Goal: Communication & Community: Answer question/provide support

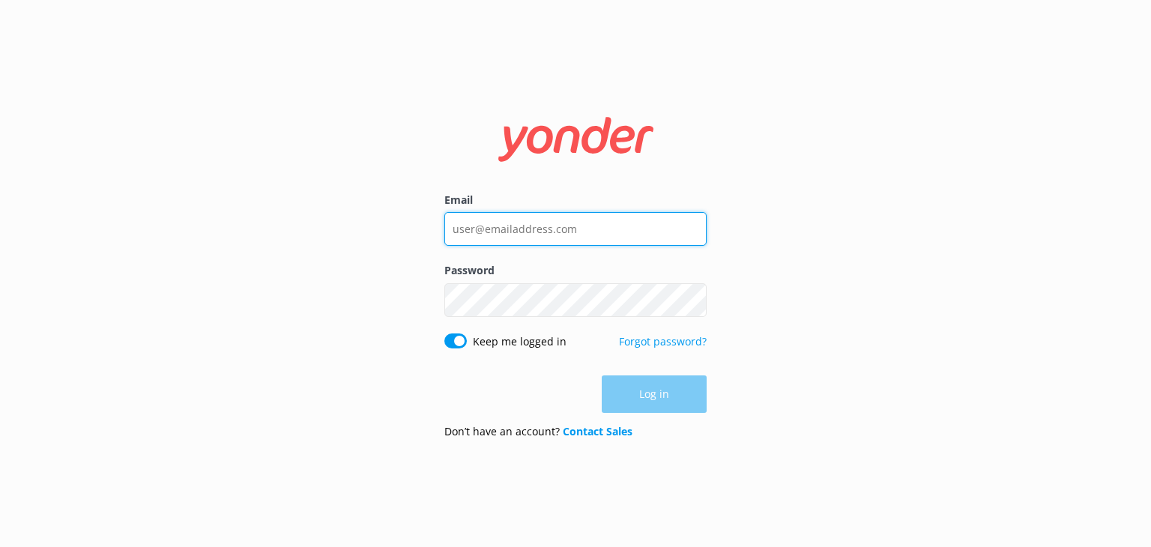
click at [590, 226] on input "Email" at bounding box center [576, 229] width 262 height 34
type input "[EMAIL_ADDRESS][DOMAIN_NAME]"
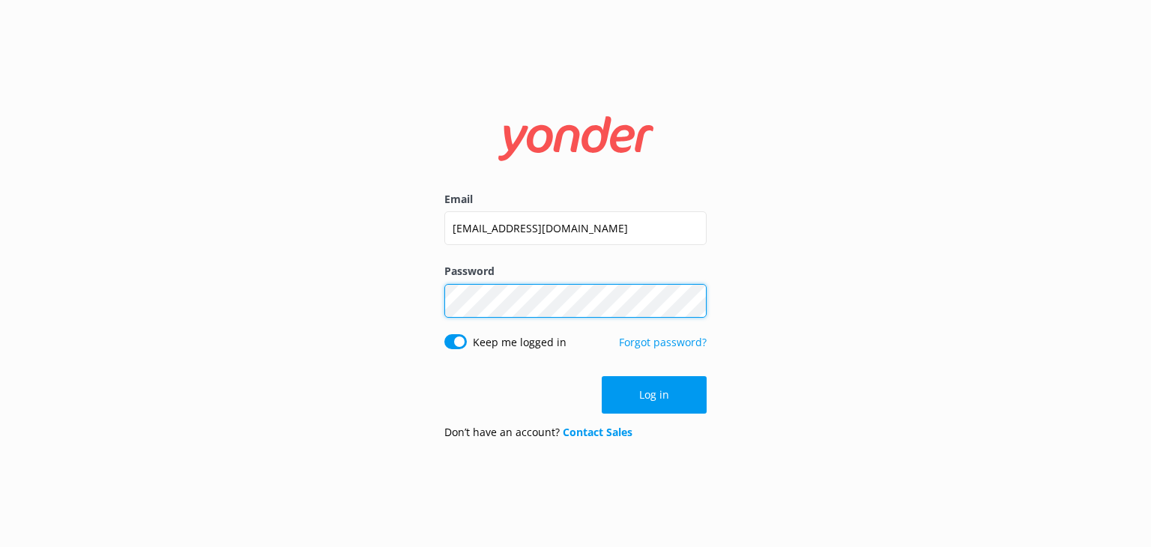
click button "Log in" at bounding box center [654, 394] width 105 height 37
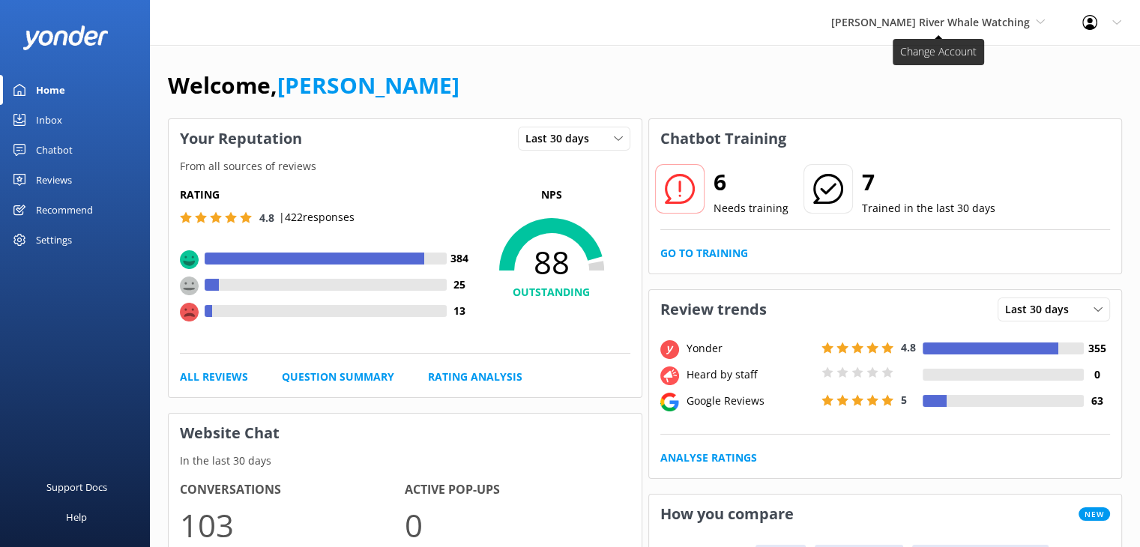
click at [918, 25] on span "[PERSON_NAME] River Whale Watching" at bounding box center [930, 22] width 199 height 14
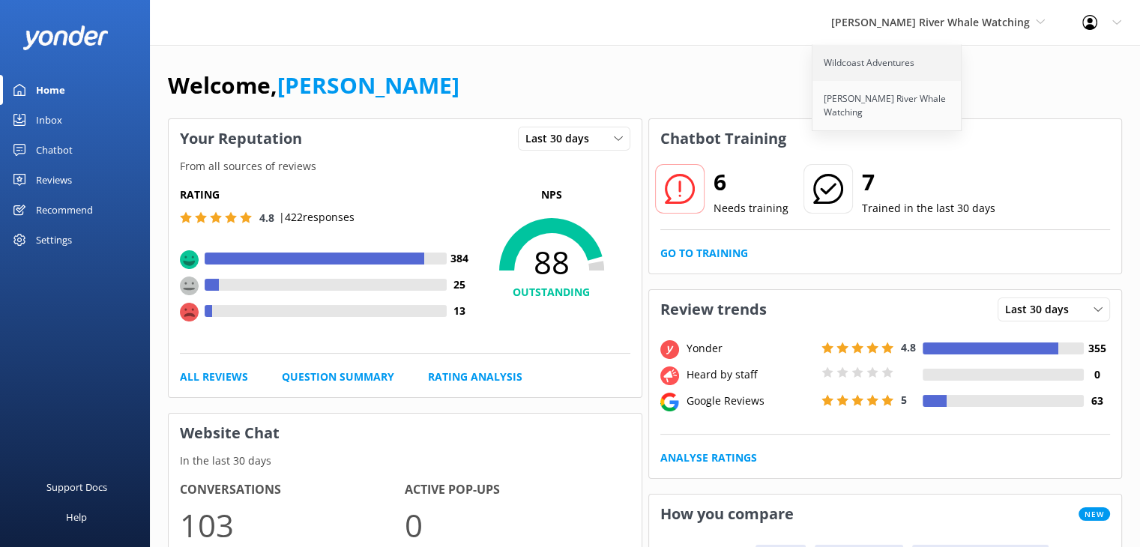
click at [900, 67] on link "Wildcoast Adventures" at bounding box center [888, 63] width 150 height 36
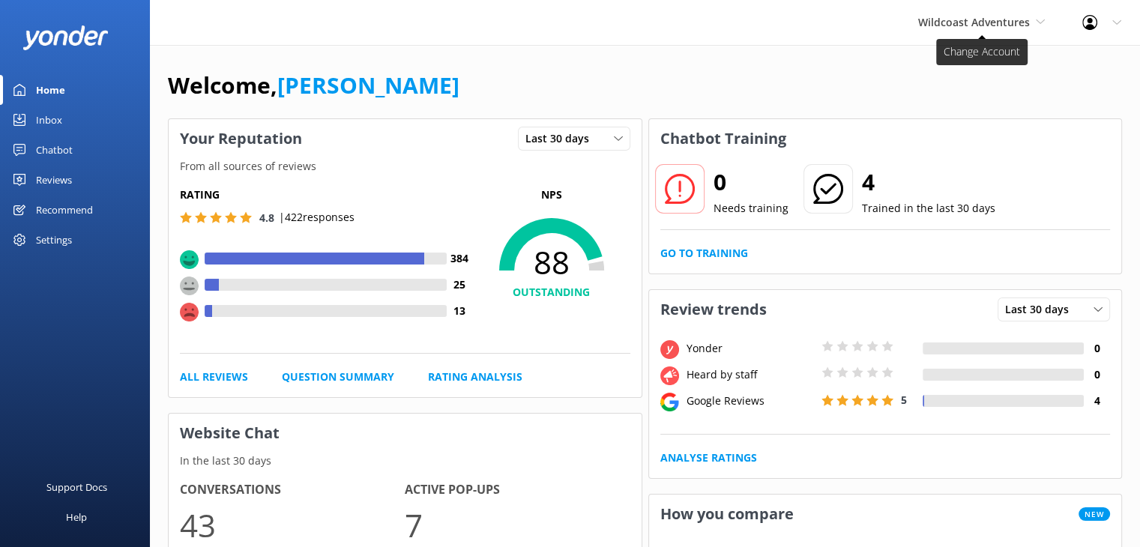
click at [978, 21] on span "Wildcoast Adventures" at bounding box center [974, 22] width 112 height 14
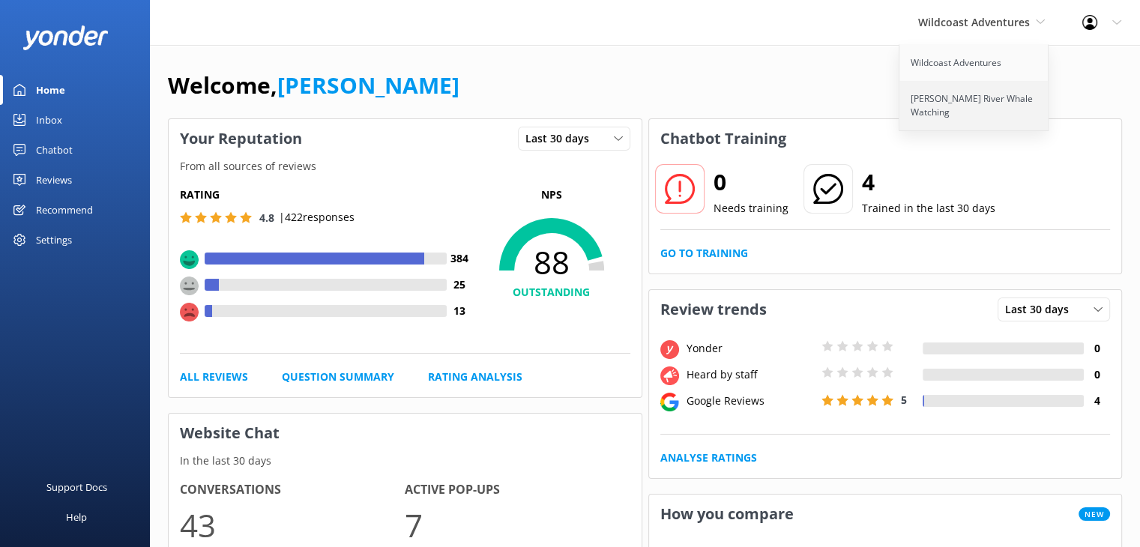
click at [942, 94] on link "[PERSON_NAME] River Whale Watching" at bounding box center [975, 105] width 150 height 49
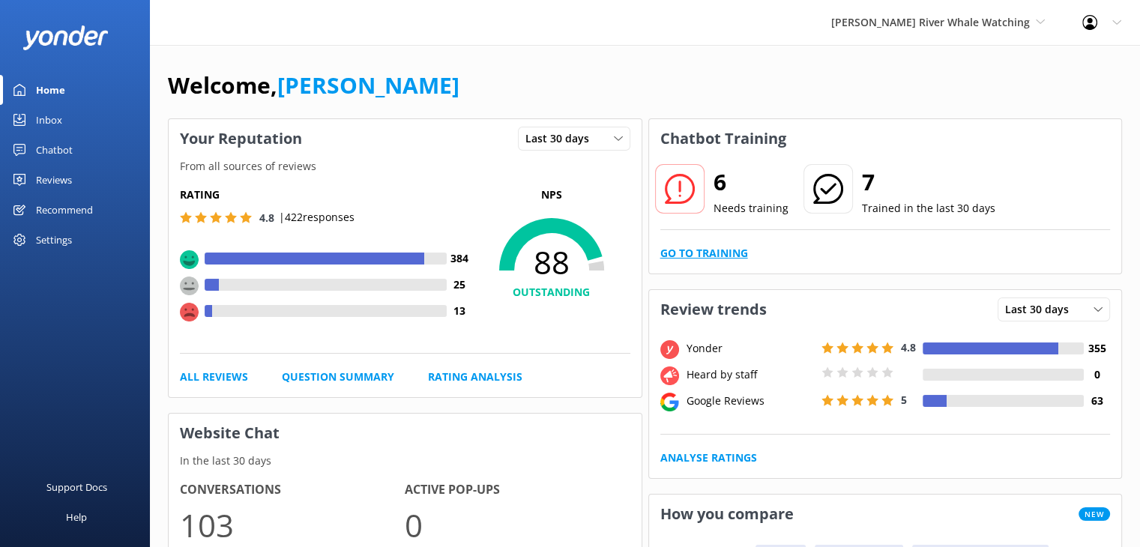
click at [708, 253] on link "Go to Training" at bounding box center [704, 253] width 88 height 16
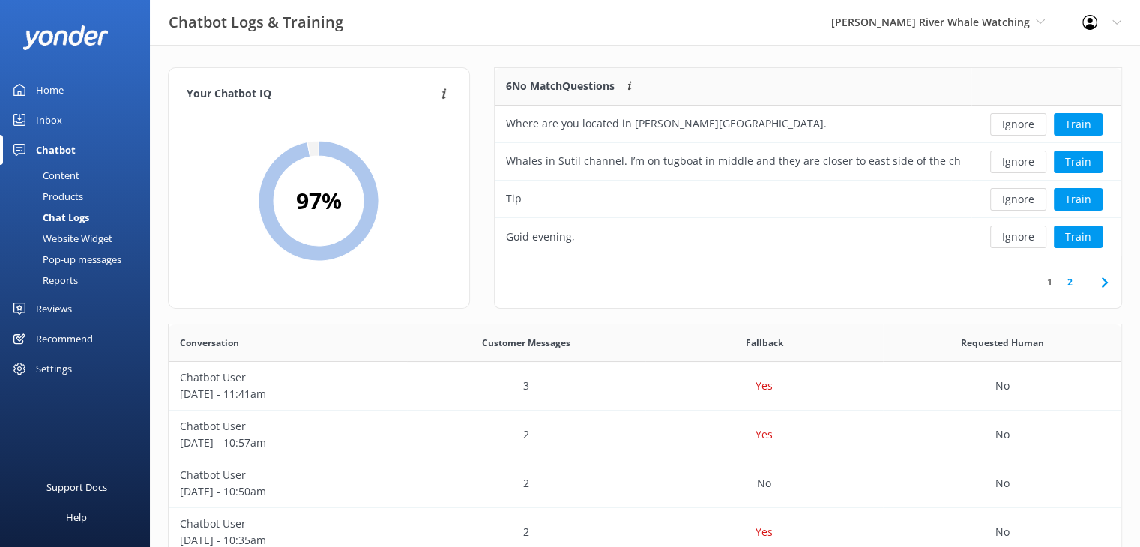
scroll to position [176, 615]
click at [1029, 238] on button "Ignore" at bounding box center [1018, 237] width 56 height 22
click at [1011, 199] on button "Ignore" at bounding box center [1018, 199] width 56 height 22
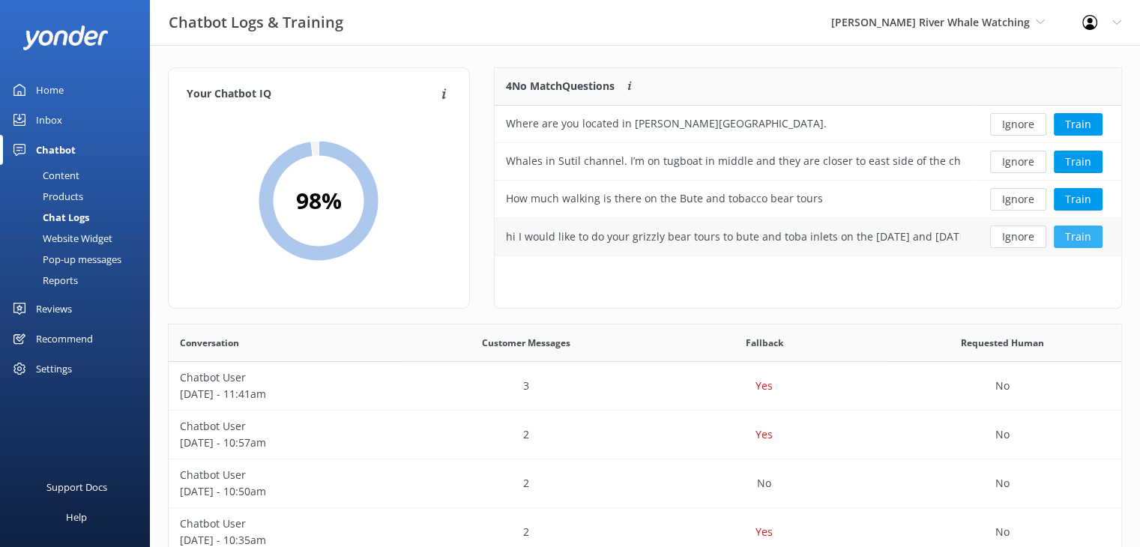
click at [1092, 235] on button "Train" at bounding box center [1078, 237] width 49 height 22
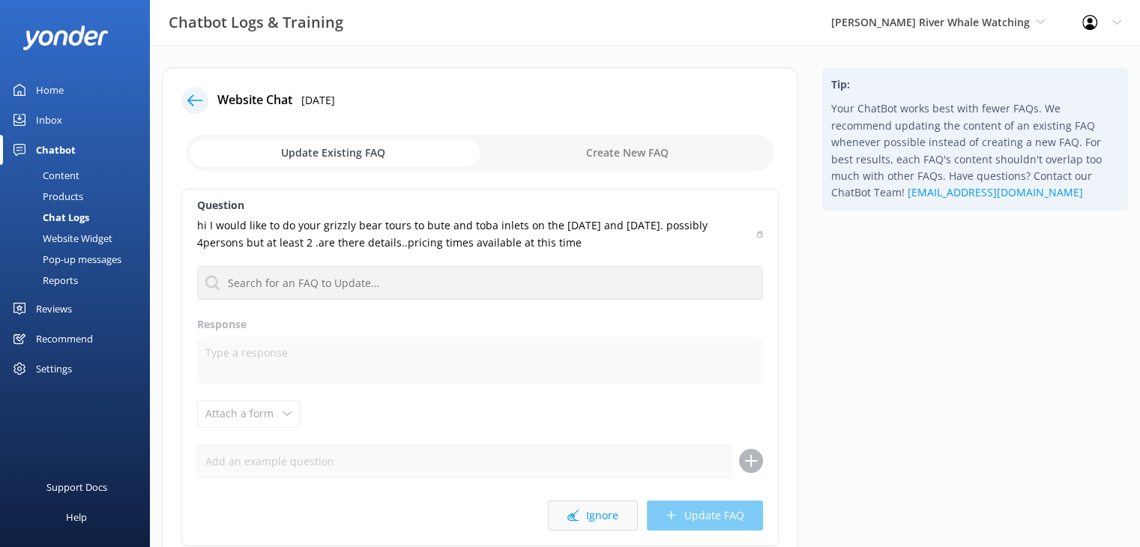
click at [613, 514] on button "Ignore" at bounding box center [593, 516] width 90 height 30
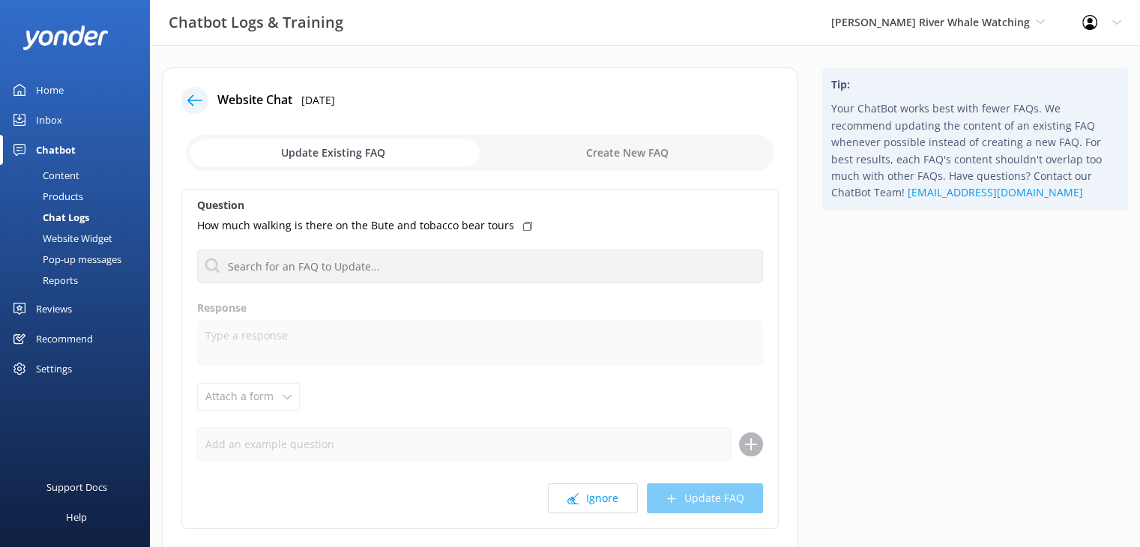
drag, startPoint x: 47, startPoint y: 119, endPoint x: 52, endPoint y: 126, distance: 8.5
click at [47, 119] on div "Inbox" at bounding box center [49, 120] width 26 height 30
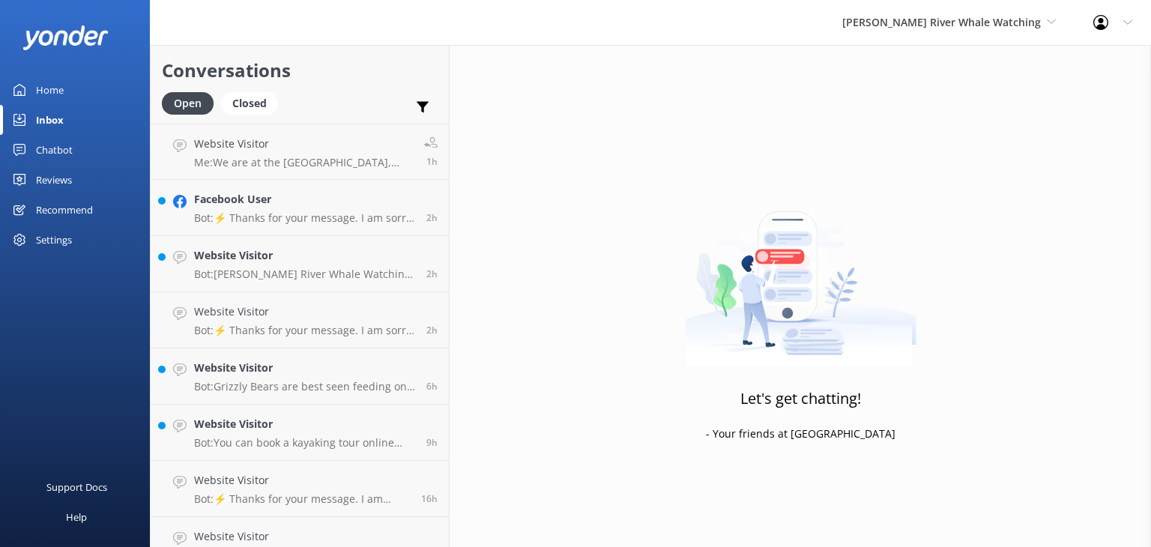
click at [46, 88] on div "Home" at bounding box center [50, 90] width 28 height 30
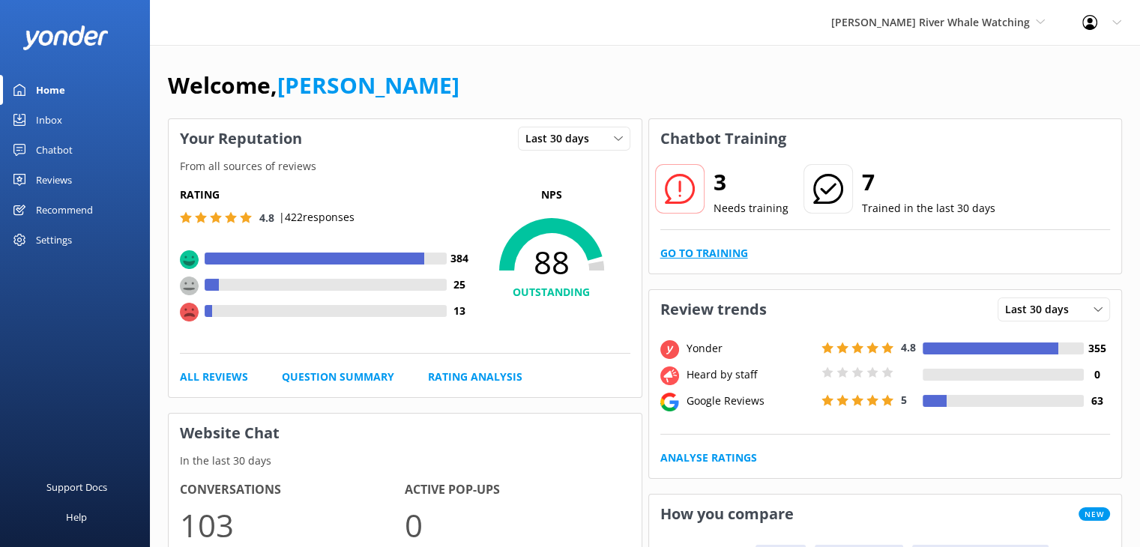
click at [681, 250] on link "Go to Training" at bounding box center [704, 253] width 88 height 16
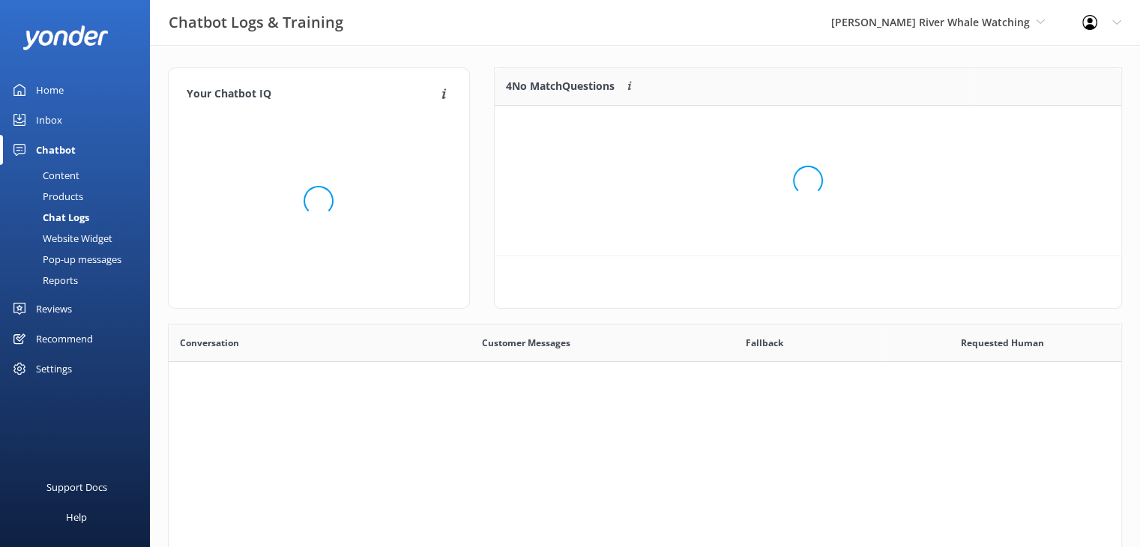
scroll to position [12, 12]
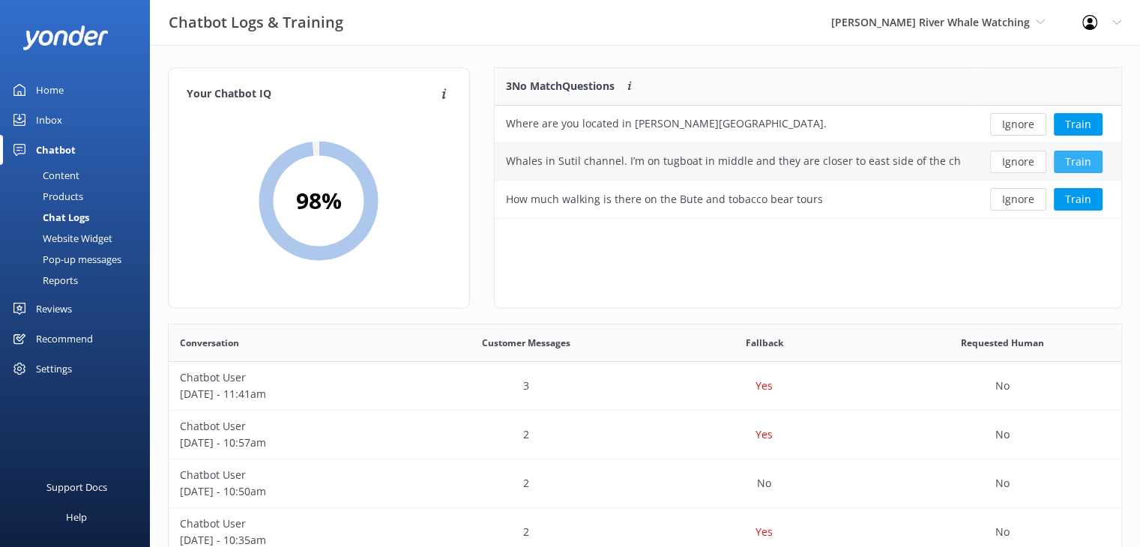
click at [1080, 166] on button "Train" at bounding box center [1078, 162] width 49 height 22
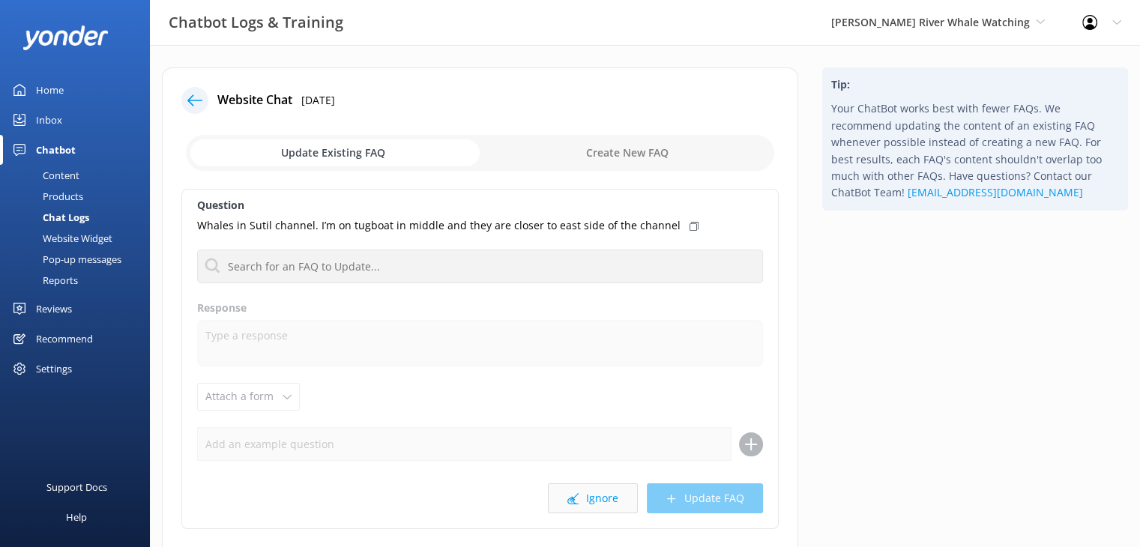
click at [608, 504] on button "Ignore" at bounding box center [593, 499] width 90 height 30
click at [51, 121] on div "Inbox" at bounding box center [49, 120] width 26 height 30
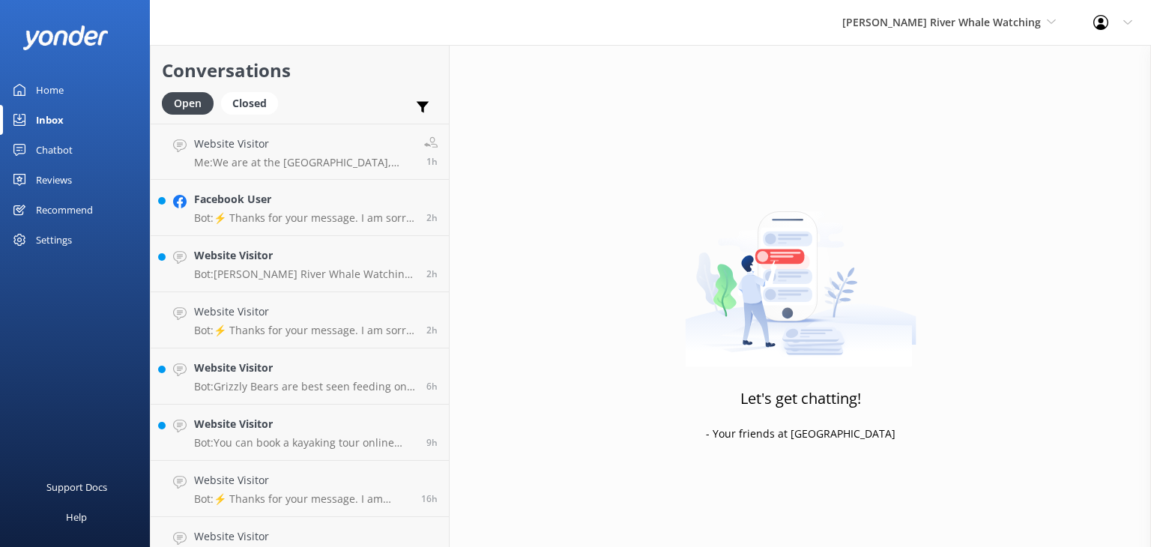
click at [37, 94] on div "Home" at bounding box center [50, 90] width 28 height 30
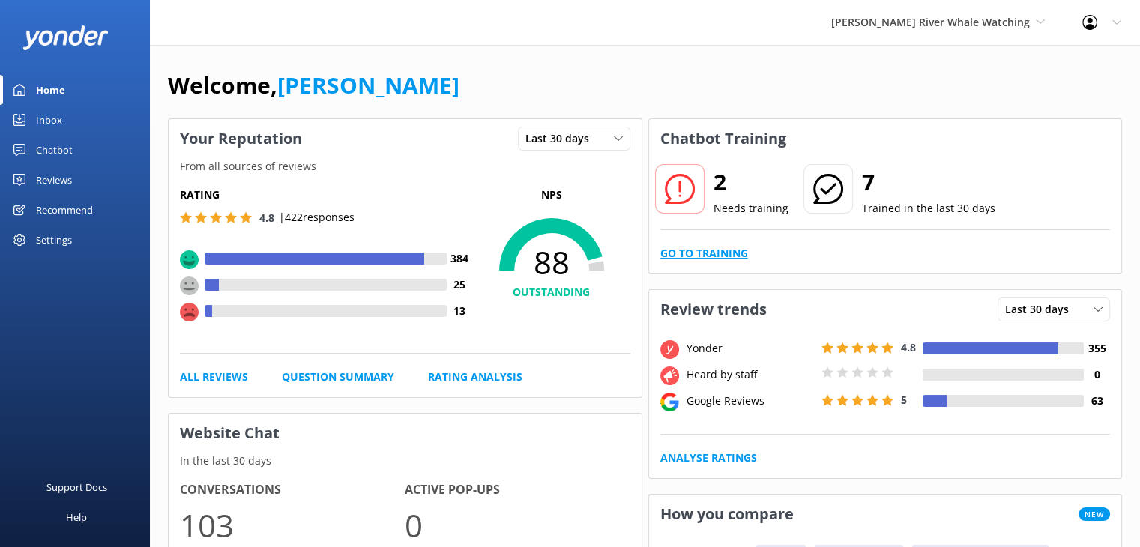
click at [691, 257] on link "Go to Training" at bounding box center [704, 253] width 88 height 16
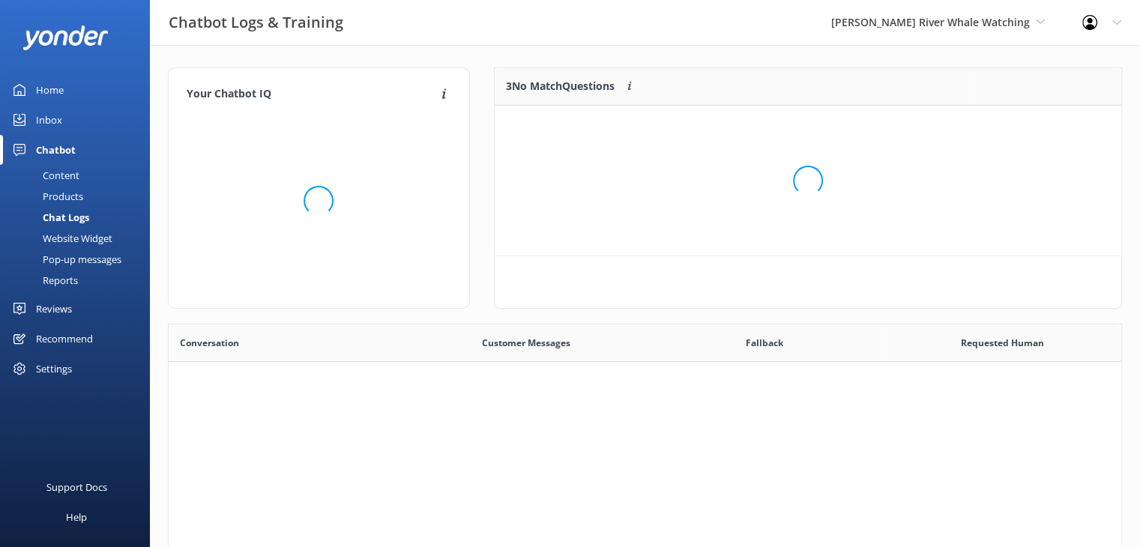
scroll to position [101, 615]
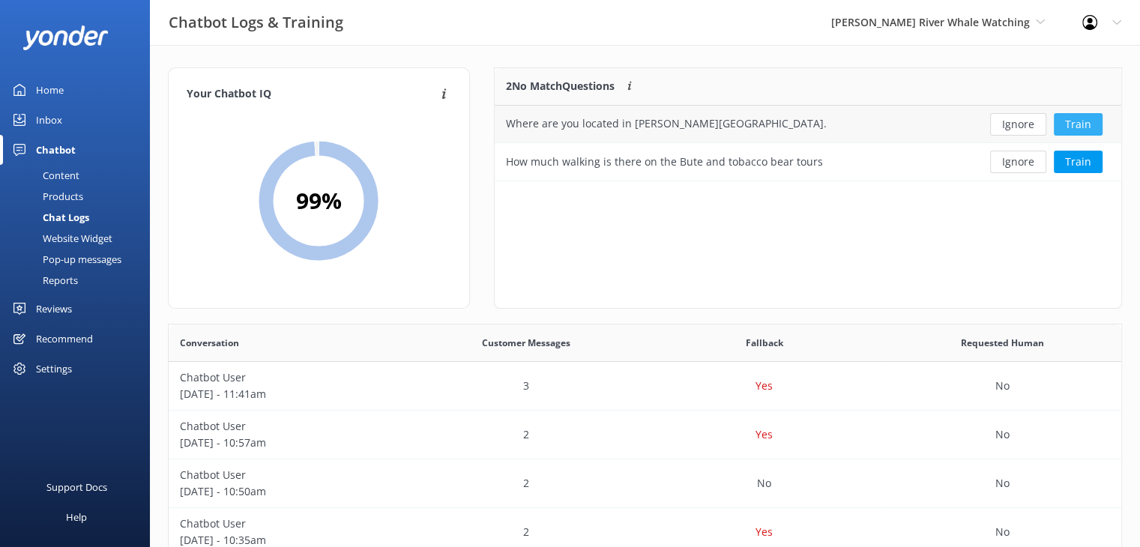
click at [1086, 130] on button "Train" at bounding box center [1078, 124] width 49 height 22
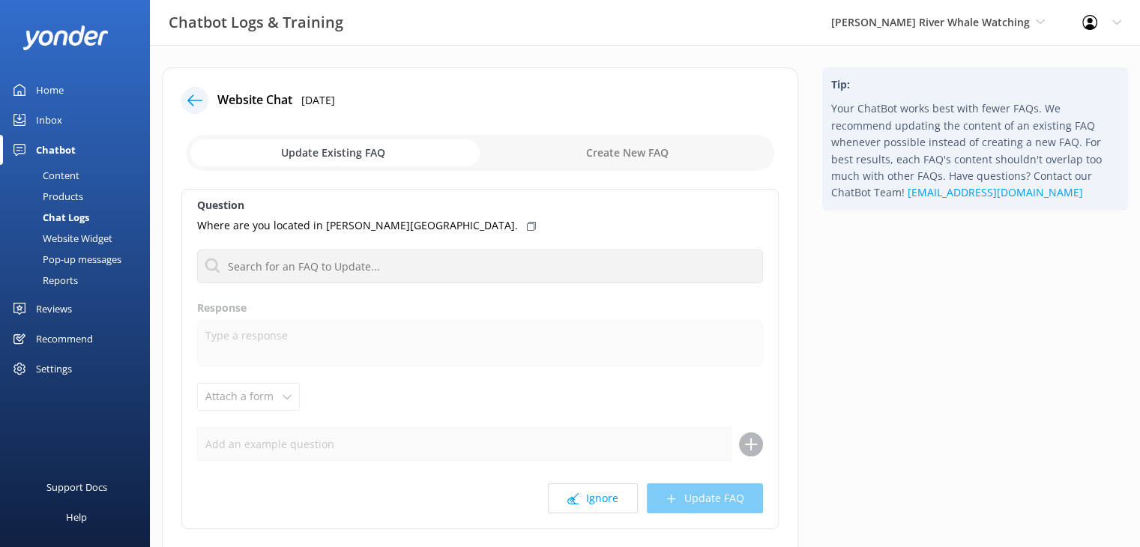
click at [366, 151] on input "checkbox" at bounding box center [480, 153] width 588 height 36
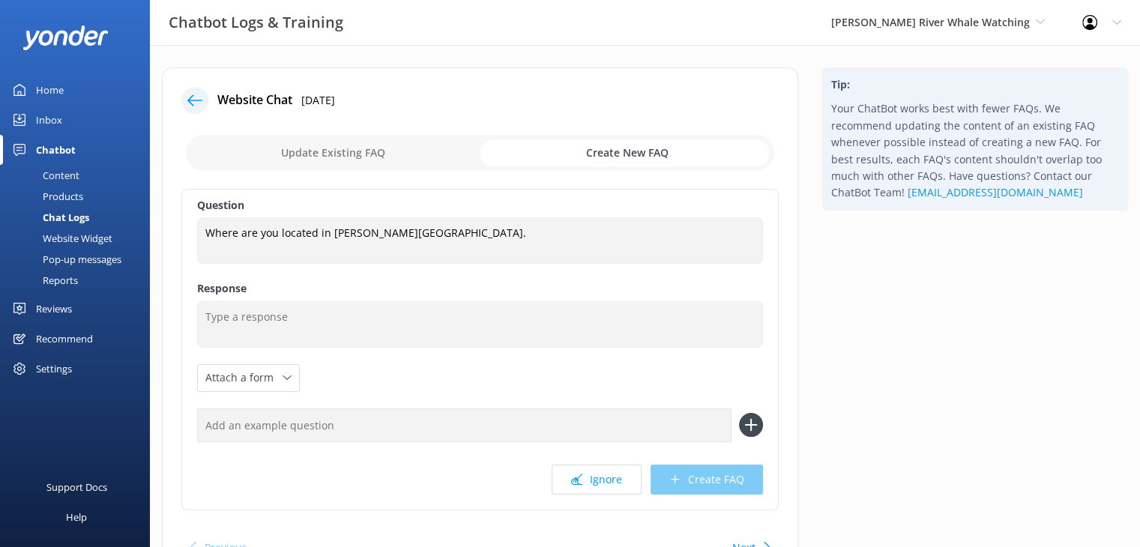
click at [367, 150] on input "checkbox" at bounding box center [480, 153] width 588 height 36
checkbox input "false"
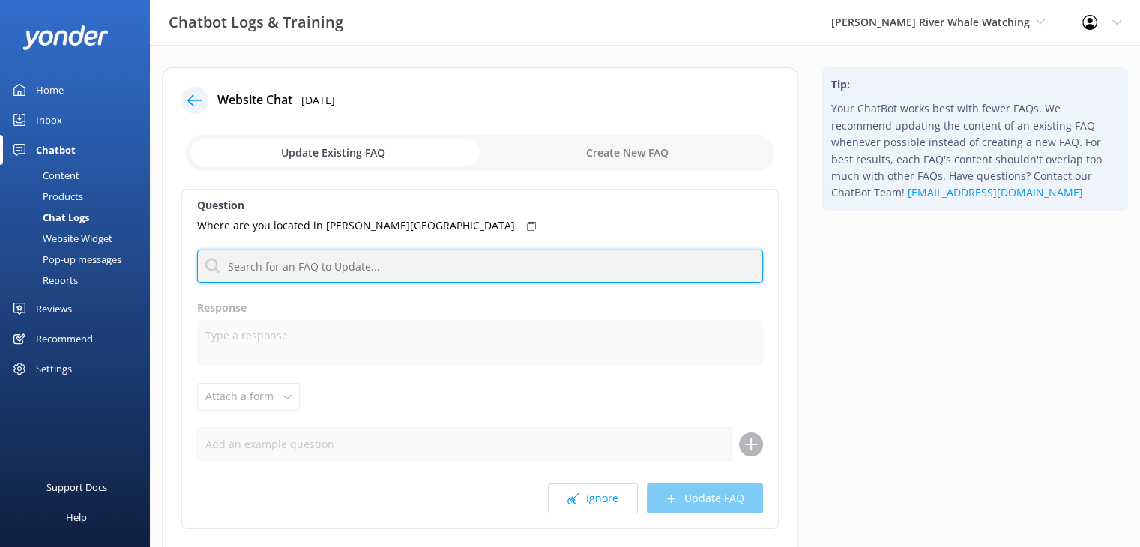
click at [402, 267] on input "text" at bounding box center [480, 267] width 566 height 34
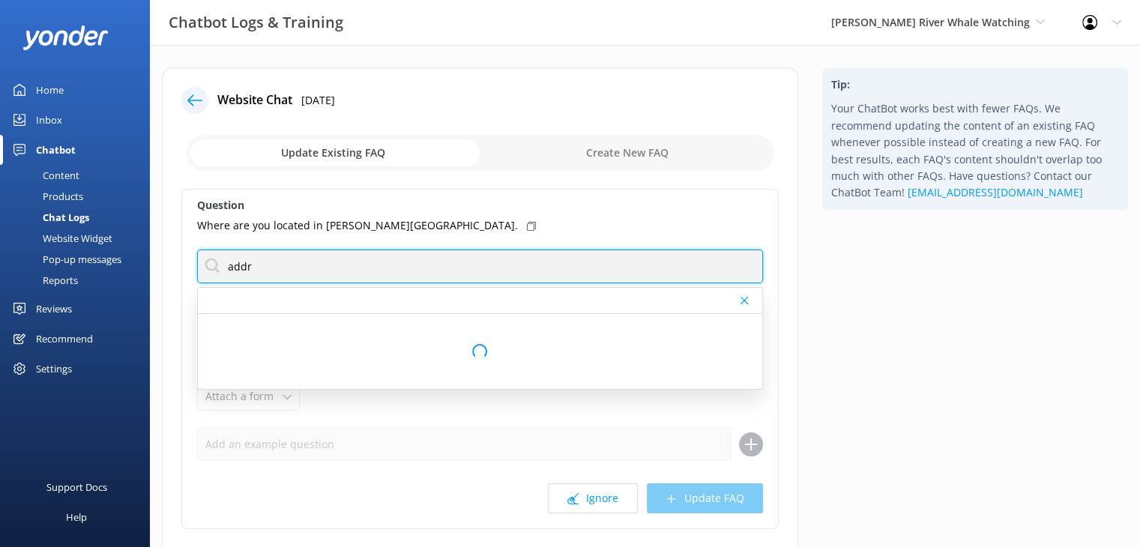
type input "address"
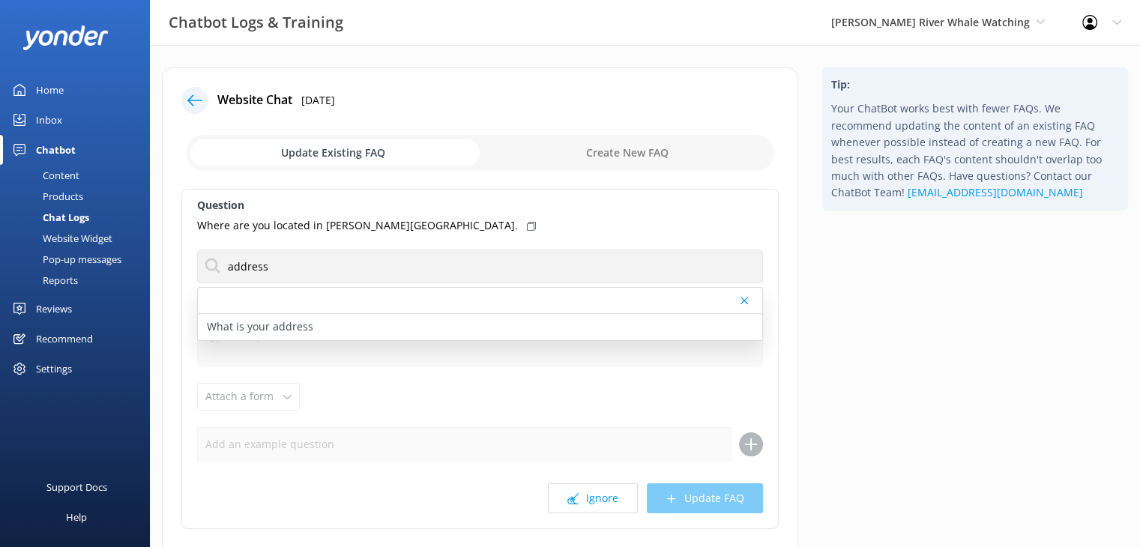
click at [303, 322] on p "What is your address" at bounding box center [260, 327] width 106 height 16
type textarea "[PERSON_NAME] River Whale Watching is located at [GEOGRAPHIC_DATA], [GEOGRAPHIC…"
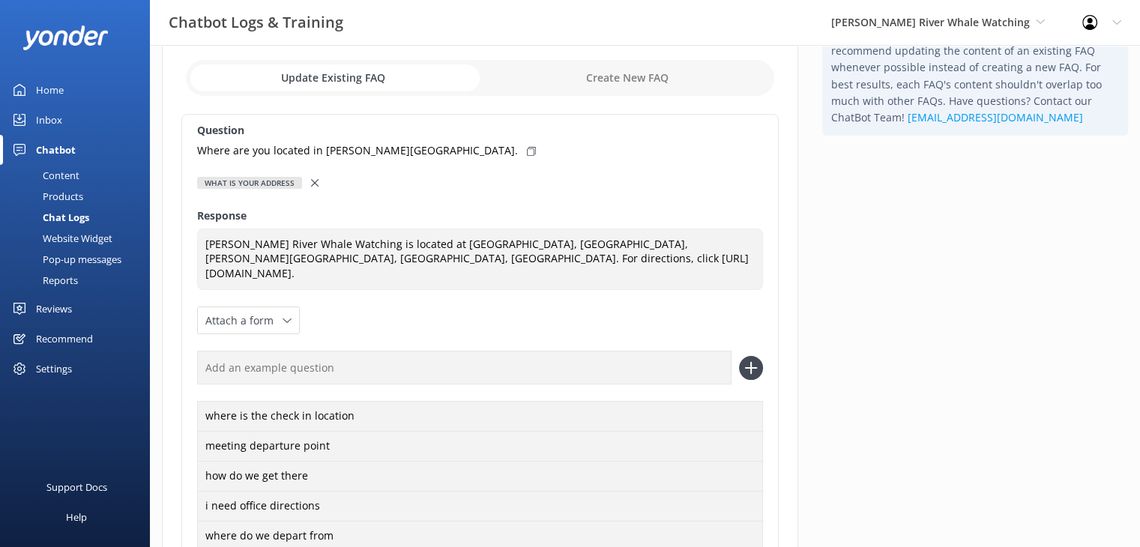
scroll to position [150, 0]
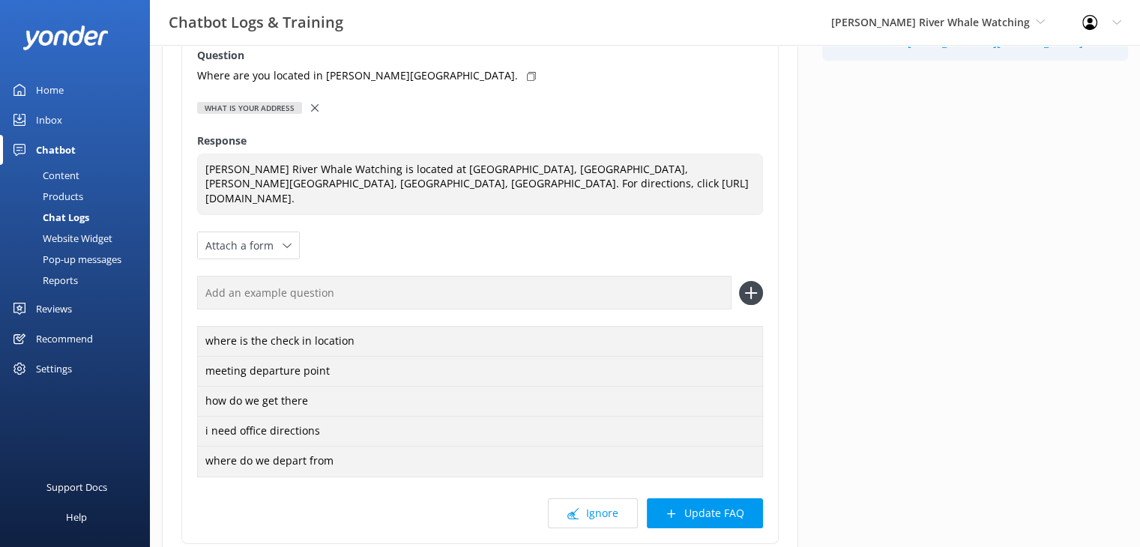
click at [348, 278] on input "text" at bounding box center [464, 293] width 535 height 34
type input "where are you located"
click at [752, 281] on icon at bounding box center [751, 293] width 24 height 24
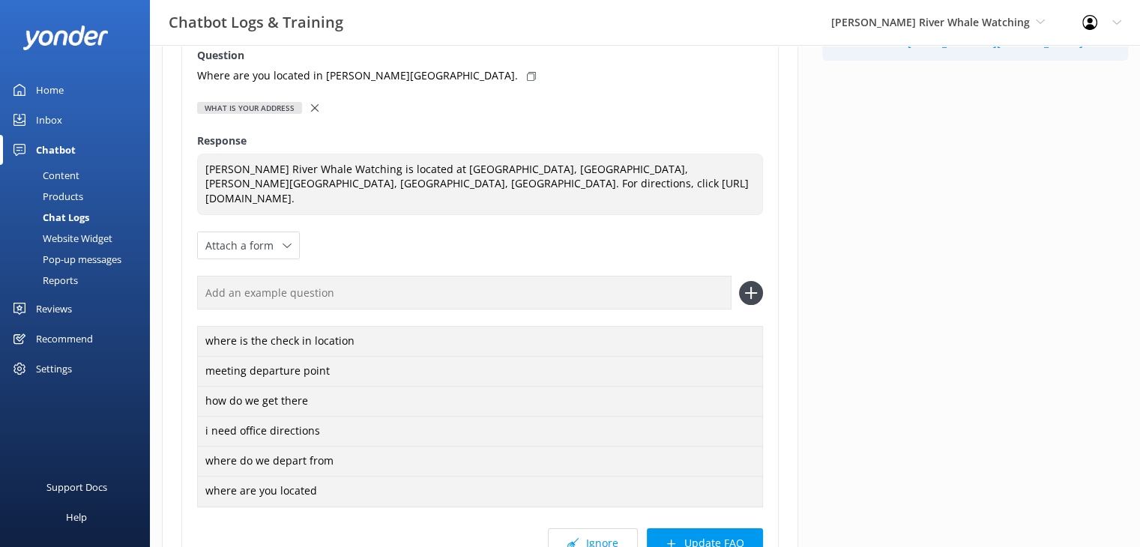
click at [459, 276] on input "text" at bounding box center [464, 293] width 535 height 34
type input "where in [PERSON_NAME][GEOGRAPHIC_DATA]"
click at [752, 281] on icon at bounding box center [751, 293] width 24 height 24
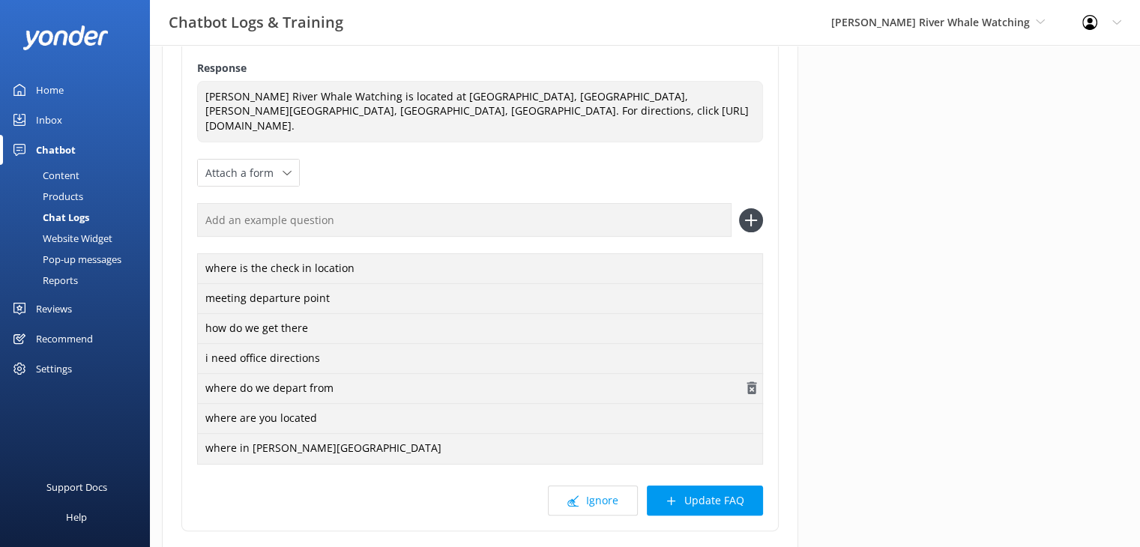
scroll to position [312, 0]
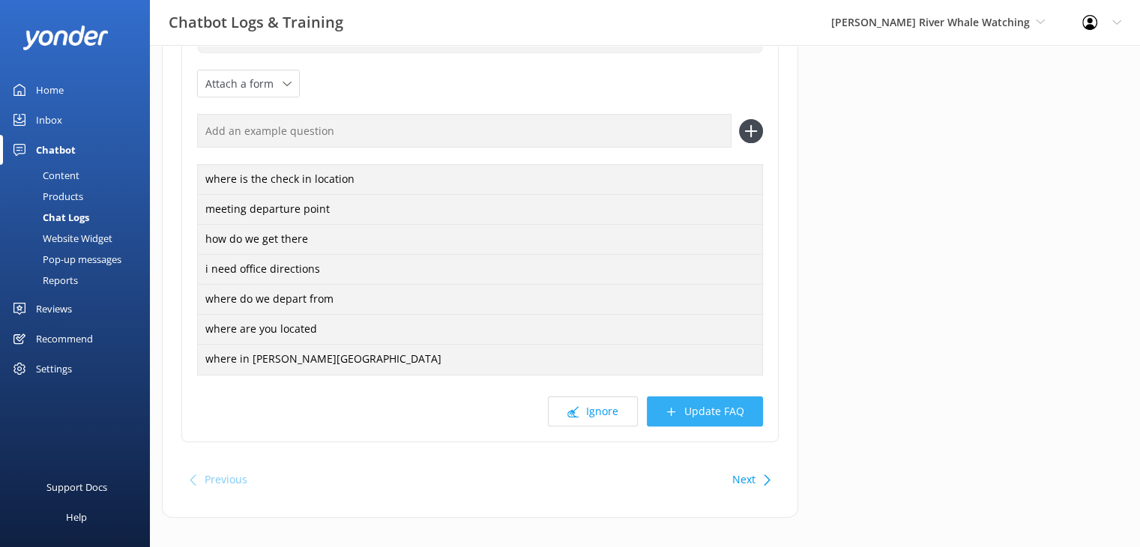
click at [690, 397] on button "Update FAQ" at bounding box center [705, 412] width 116 height 30
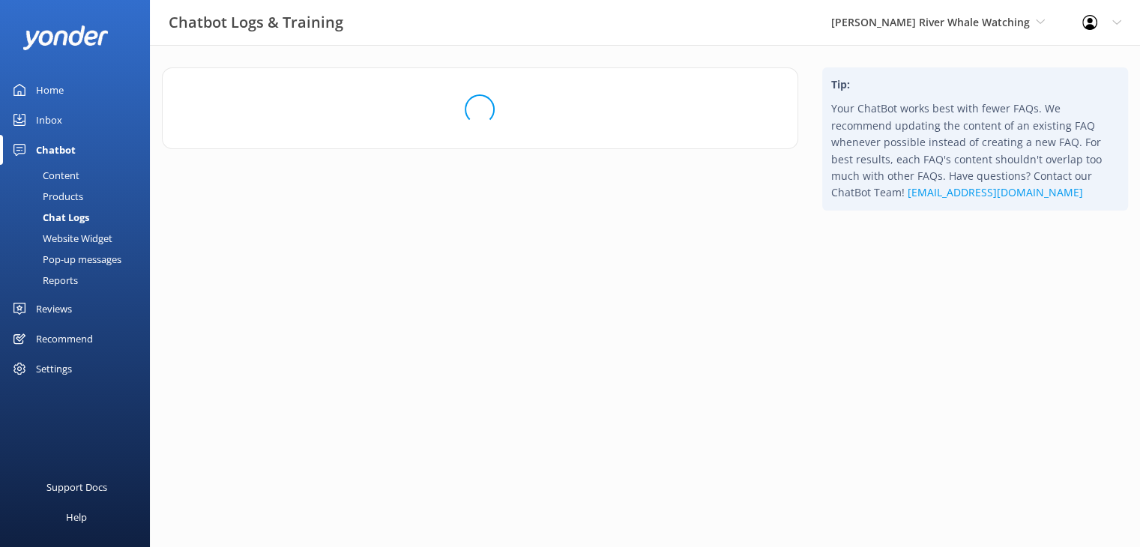
scroll to position [0, 0]
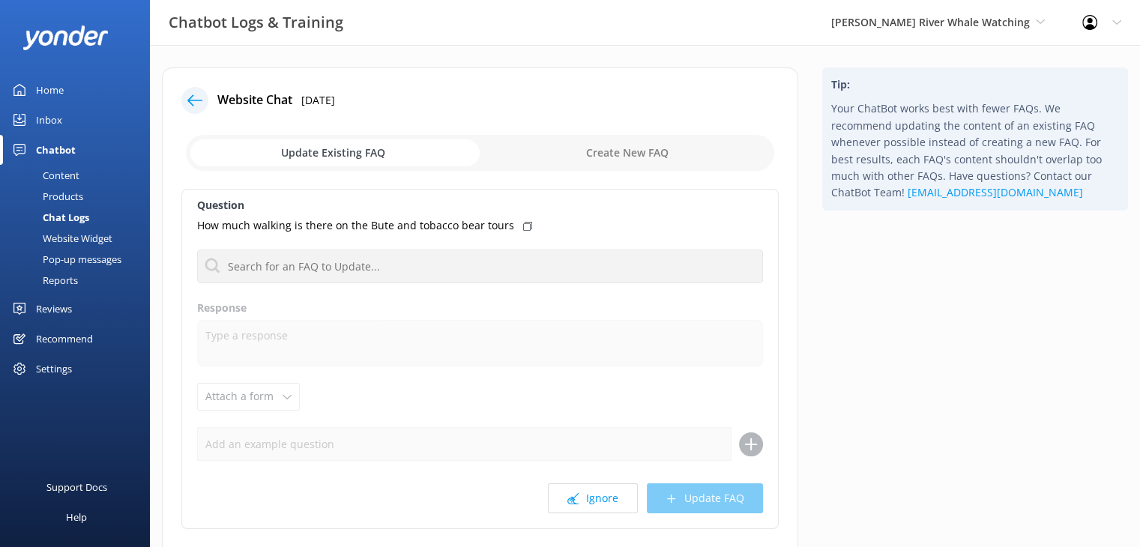
drag, startPoint x: 52, startPoint y: 87, endPoint x: 117, endPoint y: 91, distance: 65.4
click at [52, 87] on div "Home" at bounding box center [50, 90] width 28 height 30
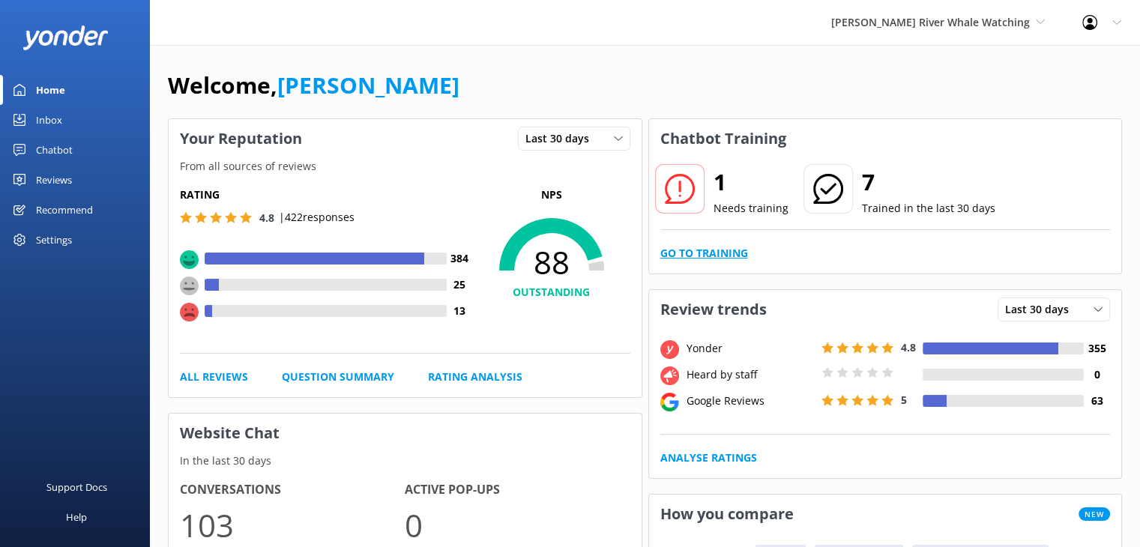
click at [702, 253] on link "Go to Training" at bounding box center [704, 253] width 88 height 16
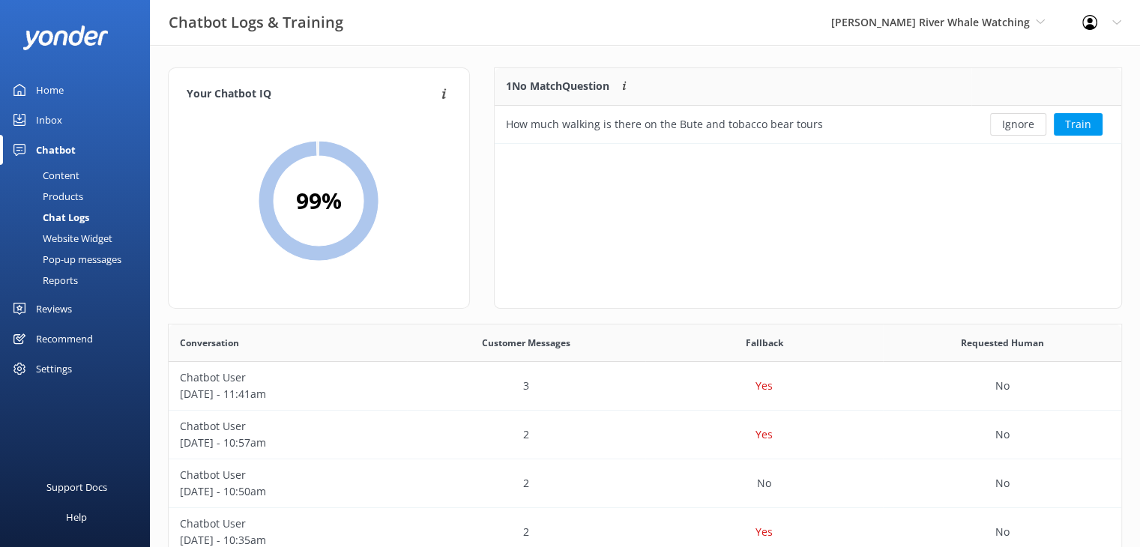
scroll to position [12, 12]
